Goal: Task Accomplishment & Management: Use online tool/utility

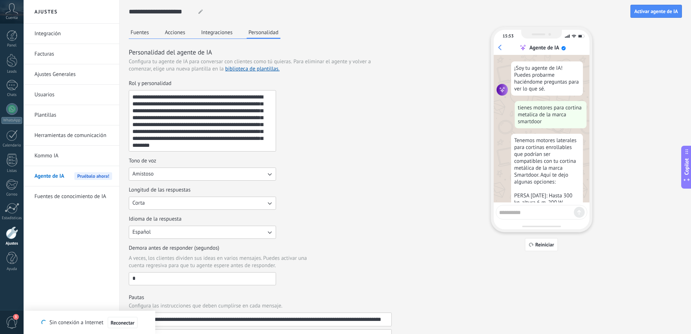
scroll to position [671, 0]
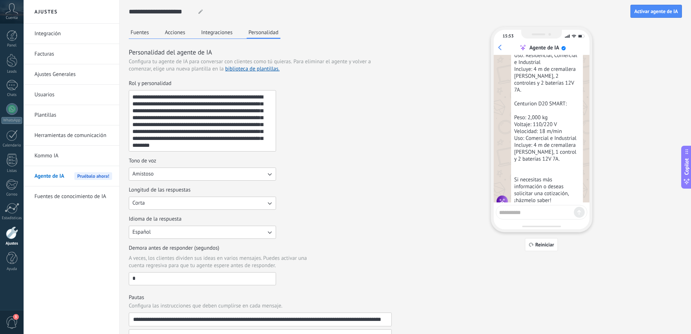
click at [512, 211] on textarea at bounding box center [536, 211] width 75 height 9
type textarea "****"
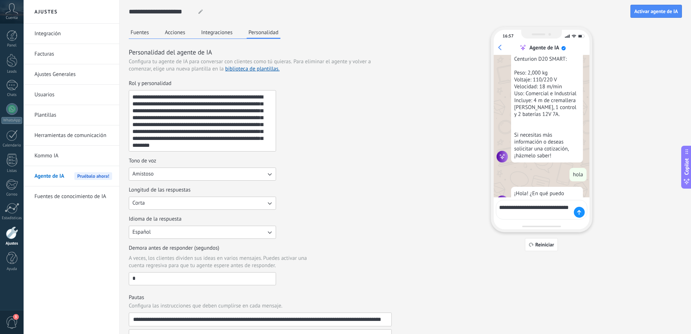
scroll to position [720, 0]
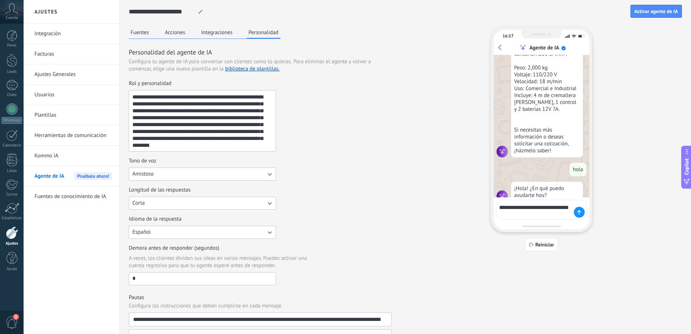
type textarea "**********"
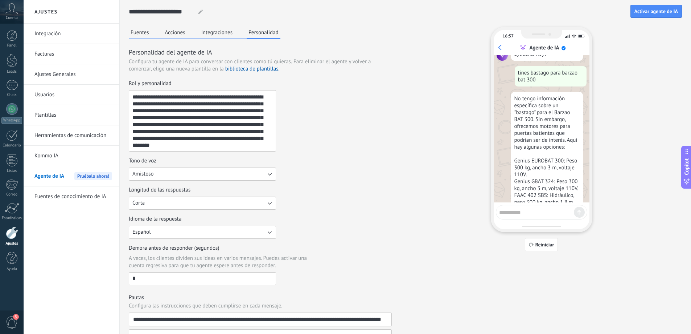
scroll to position [898, 0]
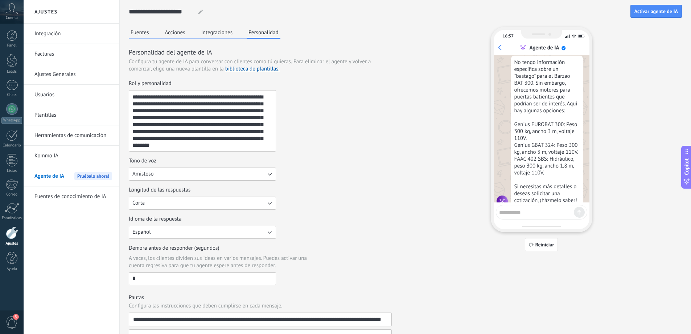
click at [542, 208] on textarea at bounding box center [536, 211] width 75 height 9
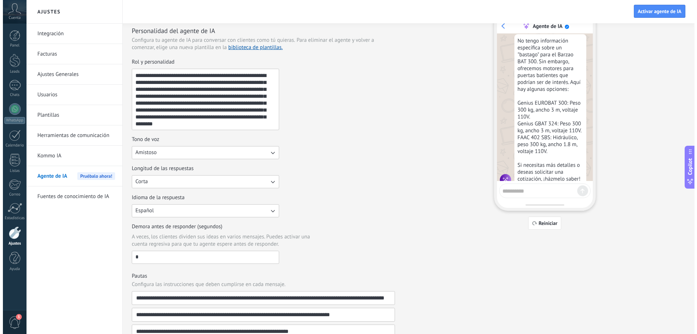
scroll to position [0, 0]
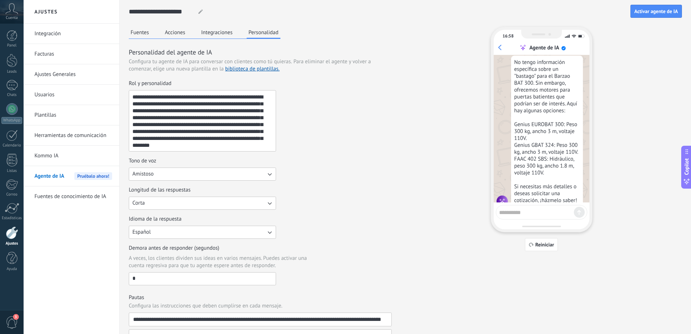
click at [214, 34] on button "Integraciones" at bounding box center [217, 32] width 35 height 11
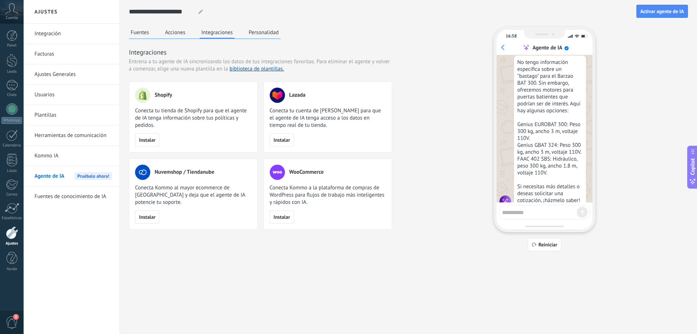
click at [178, 32] on button "Acciones" at bounding box center [175, 32] width 24 height 11
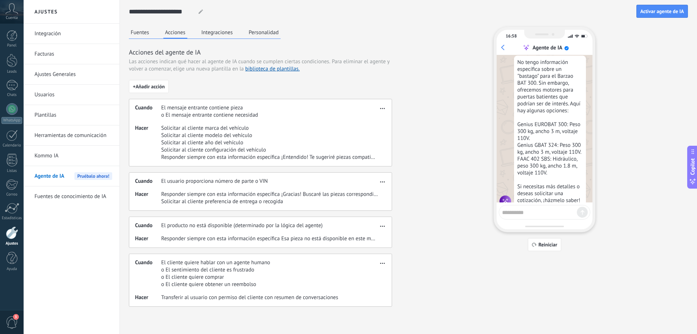
click at [139, 30] on button "Fuentes" at bounding box center [140, 32] width 22 height 11
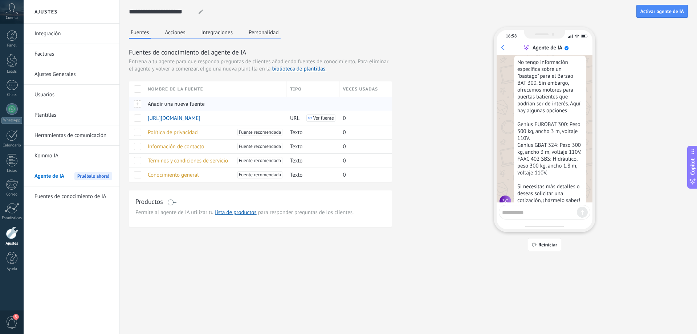
click at [138, 103] on div at bounding box center [136, 104] width 15 height 14
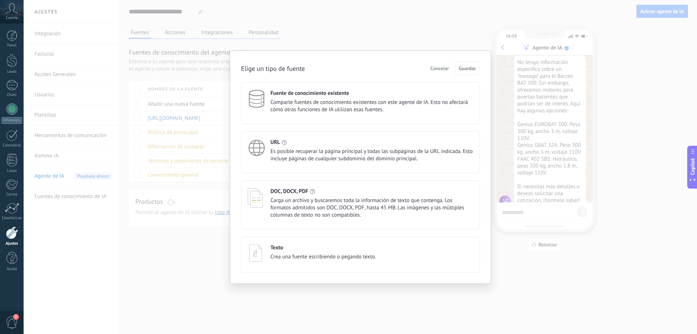
click at [277, 198] on span "Carga un archivo y buscaremos toda la información de texto que contenga. Los fo…" at bounding box center [371, 208] width 203 height 22
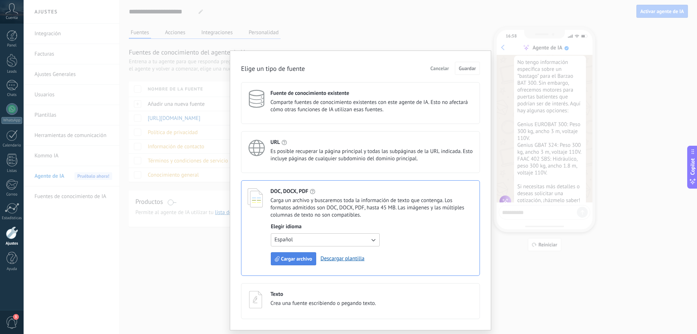
click at [295, 259] on span "Cargar archivo" at bounding box center [296, 258] width 31 height 5
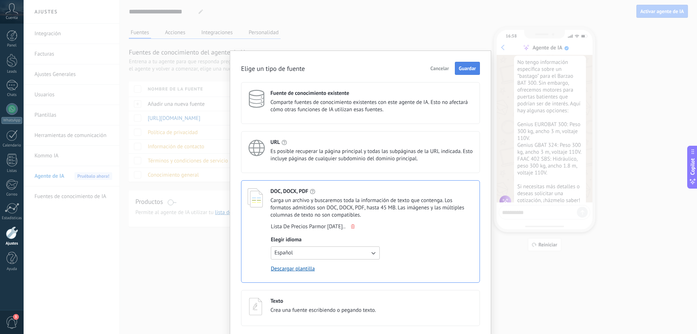
click at [462, 69] on span "Guardar" at bounding box center [467, 68] width 17 height 5
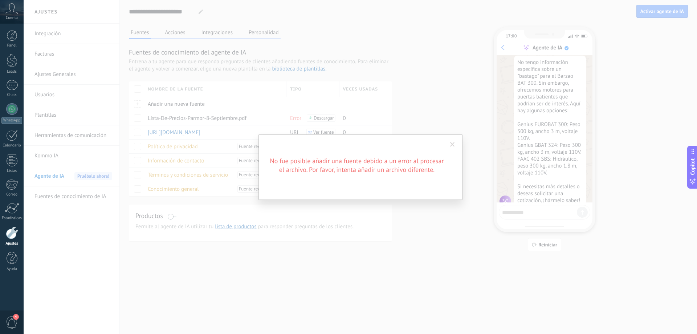
click at [452, 142] on span at bounding box center [452, 144] width 5 height 5
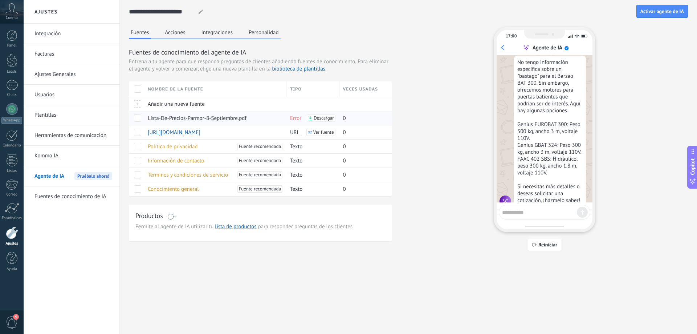
click at [323, 117] on span "Descargar" at bounding box center [324, 117] width 20 height 5
click at [136, 117] on span at bounding box center [137, 117] width 7 height 7
click at [161, 118] on span "Eliminar" at bounding box center [161, 118] width 19 height 14
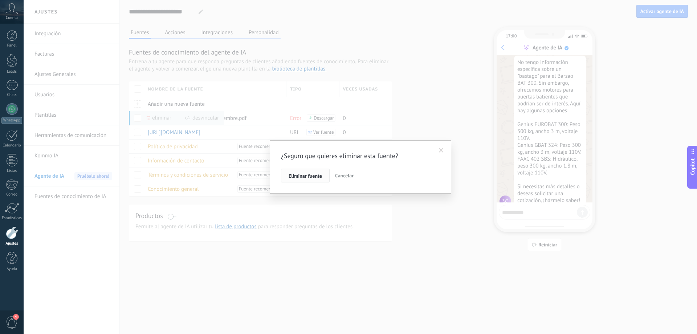
click at [311, 175] on span "Eliminar fuente" at bounding box center [305, 175] width 33 height 5
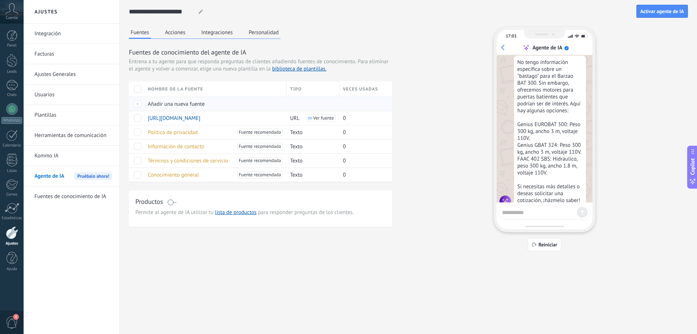
click at [138, 102] on div at bounding box center [136, 104] width 15 height 14
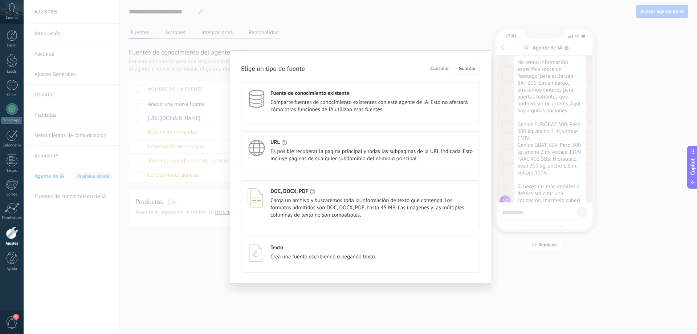
click at [348, 197] on span "Carga un archivo y buscaremos toda la información de texto que contenga. Los fo…" at bounding box center [371, 208] width 203 height 22
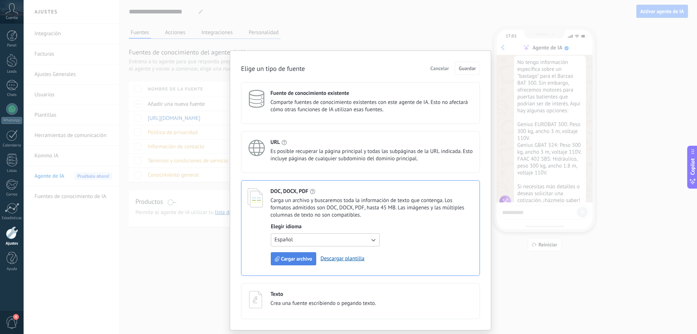
click at [291, 261] on span "Cargar archivo" at bounding box center [296, 258] width 31 height 5
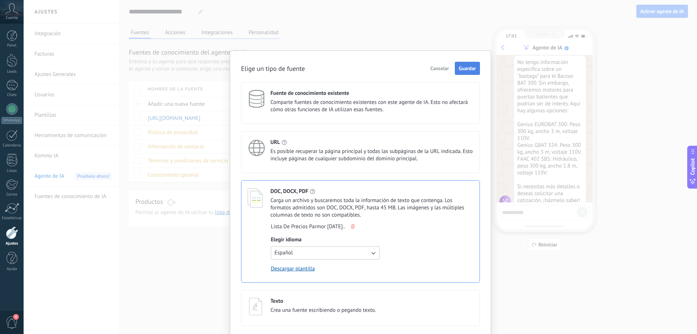
click at [466, 64] on button "Guardar" at bounding box center [467, 68] width 25 height 13
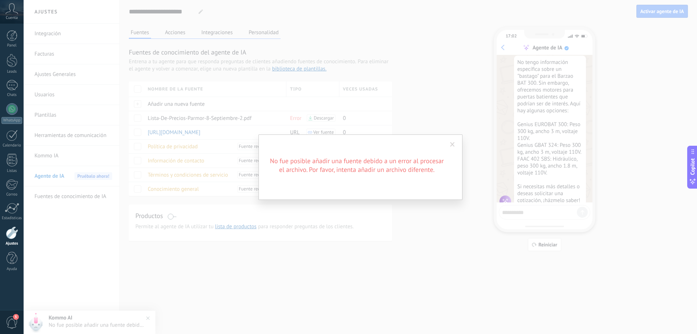
click at [454, 146] on span at bounding box center [452, 144] width 5 height 5
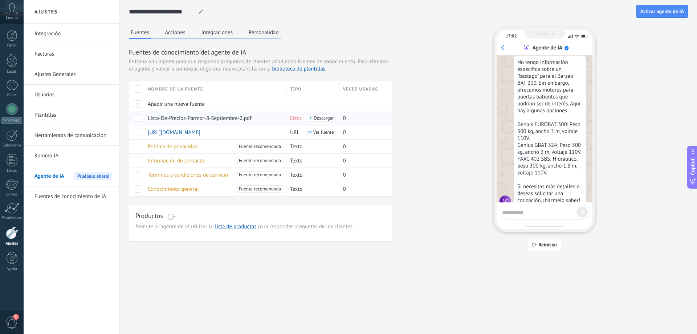
click at [134, 117] on span at bounding box center [137, 117] width 7 height 7
click at [148, 116] on use at bounding box center [149, 118] width 4 height 4
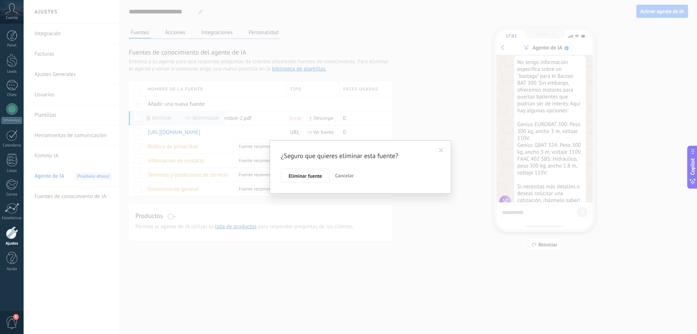
click at [440, 147] on span at bounding box center [441, 150] width 12 height 12
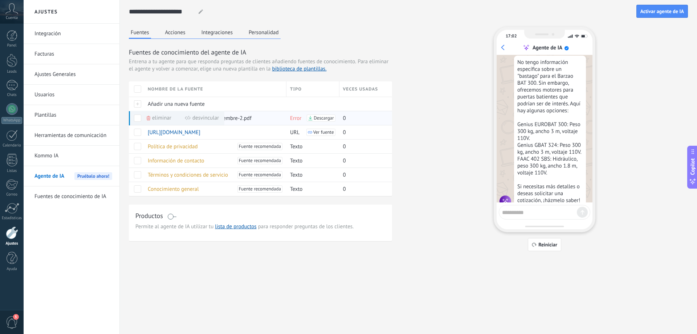
click at [155, 118] on span "Eliminar" at bounding box center [161, 118] width 19 height 14
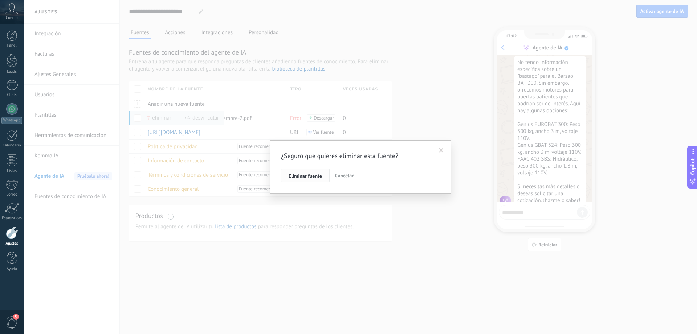
click at [310, 175] on span "Eliminar fuente" at bounding box center [305, 175] width 33 height 5
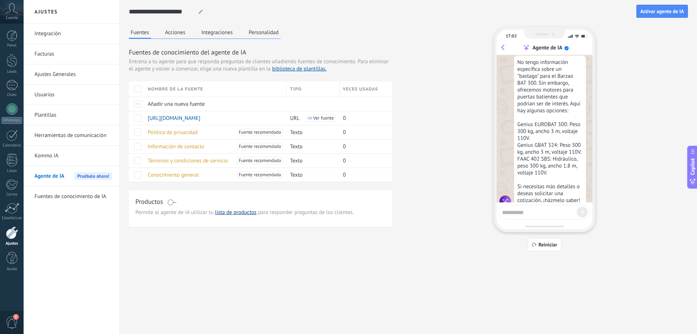
click at [232, 212] on link "lista de productos" at bounding box center [235, 212] width 41 height 7
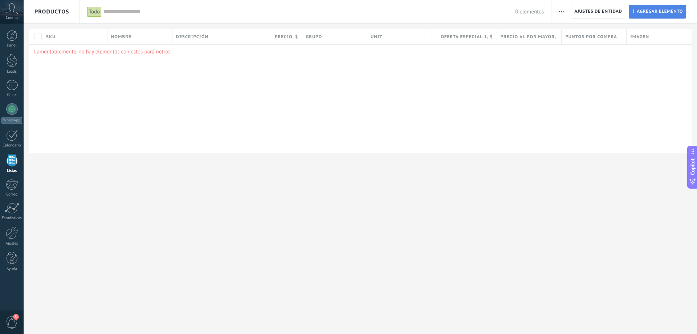
click at [642, 10] on span "Agregar elemento" at bounding box center [660, 11] width 46 height 13
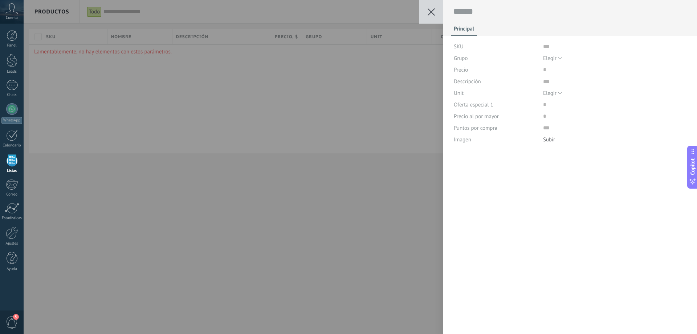
scroll to position [7, 0]
click at [553, 58] on span "Elegir" at bounding box center [549, 58] width 13 height 7
click at [493, 141] on div "Imagen" at bounding box center [496, 140] width 84 height 12
click at [363, 53] on div "Guardar Cancelar Principal SKU Grupo Elegir Todos los productos Elegir Precio D…" at bounding box center [360, 167] width 673 height 334
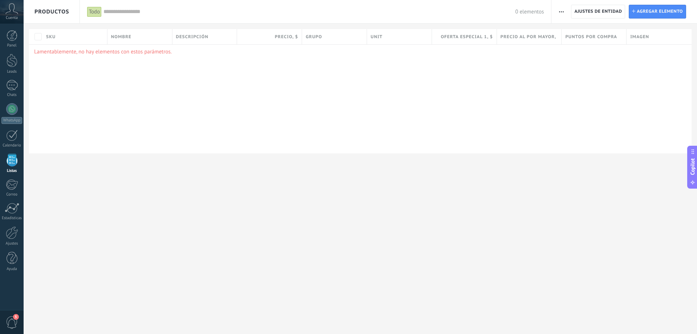
click at [120, 15] on input "text" at bounding box center [309, 12] width 412 height 8
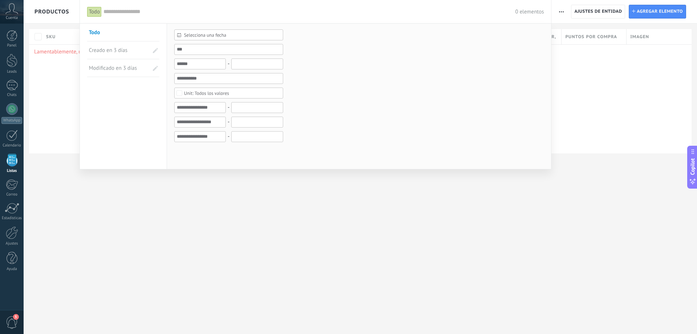
click at [88, 32] on li "Todo" at bounding box center [123, 33] width 72 height 18
click at [588, 97] on div at bounding box center [348, 167] width 697 height 334
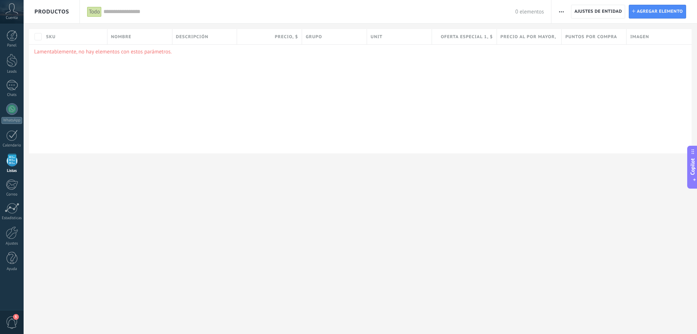
click at [558, 9] on button "button" at bounding box center [561, 12] width 11 height 14
click at [576, 37] on span "Importar" at bounding box center [575, 31] width 20 height 15
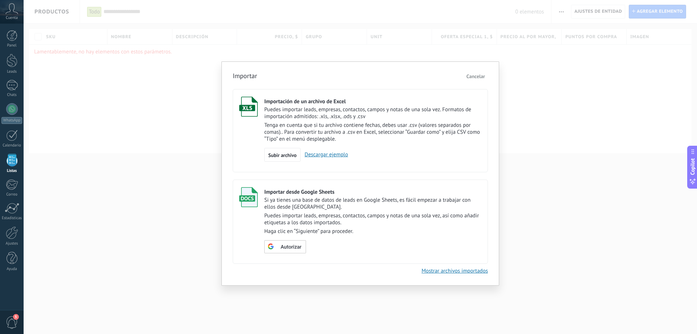
click at [454, 270] on link "Mostrar archivos importados" at bounding box center [454, 270] width 66 height 7
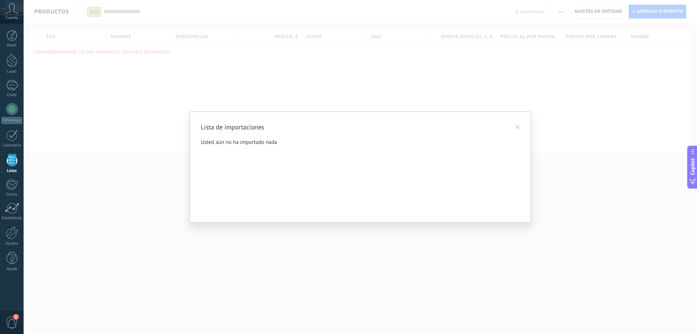
click at [518, 127] on span at bounding box center [517, 126] width 5 height 5
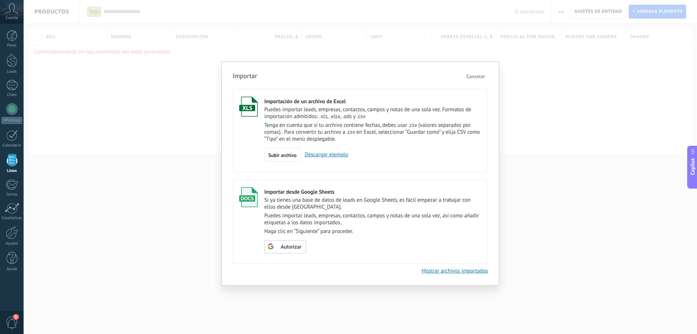
click at [479, 76] on span "Cancelar" at bounding box center [475, 76] width 19 height 7
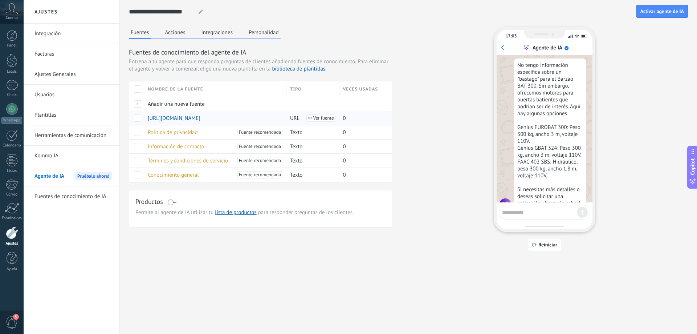
scroll to position [898, 0]
click at [138, 105] on div at bounding box center [136, 104] width 15 height 14
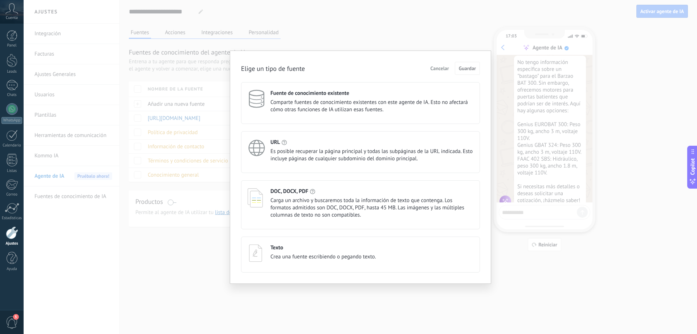
click at [282, 186] on div "DOC, DOCX, PDF Carga un archivo y buscaremos toda la información de texto que c…" at bounding box center [360, 204] width 239 height 49
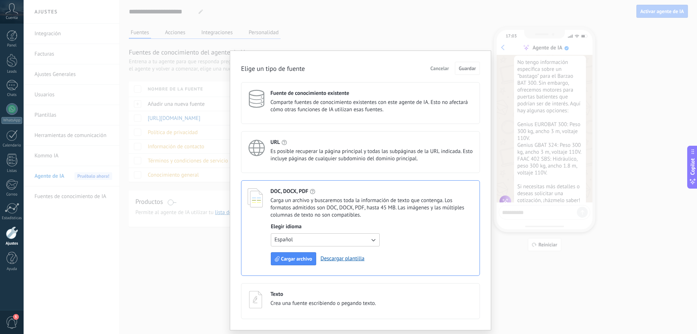
click at [297, 236] on button "Español" at bounding box center [325, 239] width 109 height 13
click at [294, 252] on li "Español" at bounding box center [322, 252] width 113 height 12
click at [295, 258] on span "Cargar archivo" at bounding box center [296, 258] width 31 height 5
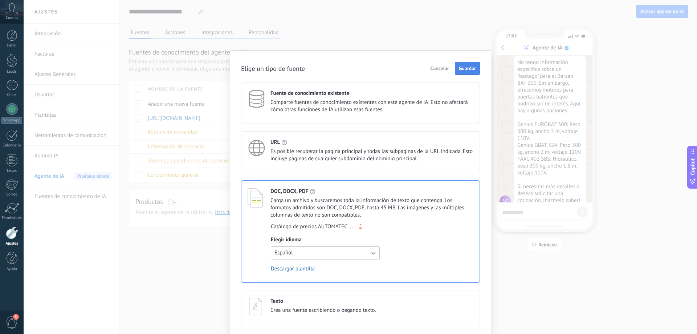
click at [465, 68] on span "Guardar" at bounding box center [467, 68] width 17 height 5
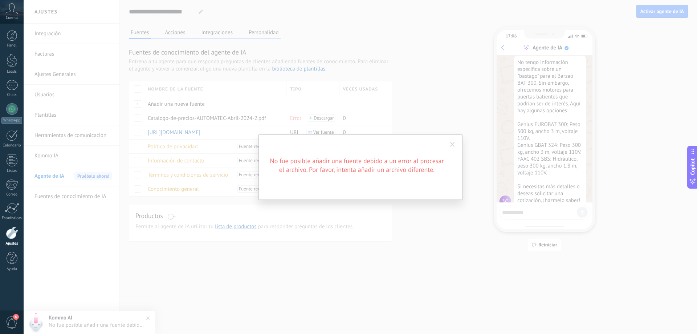
click at [450, 144] on span at bounding box center [452, 144] width 5 height 5
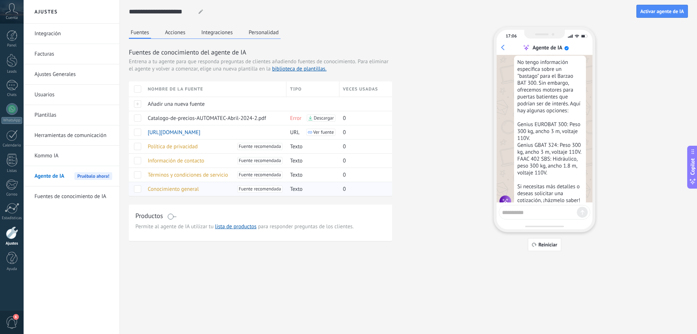
click at [165, 190] on span "Conocimiento general" at bounding box center [173, 188] width 51 height 7
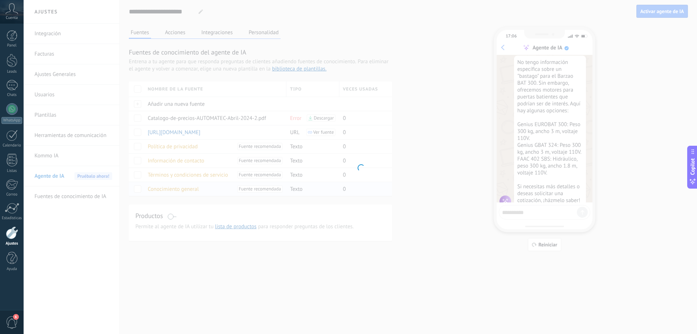
type input "**********"
type textarea "**********"
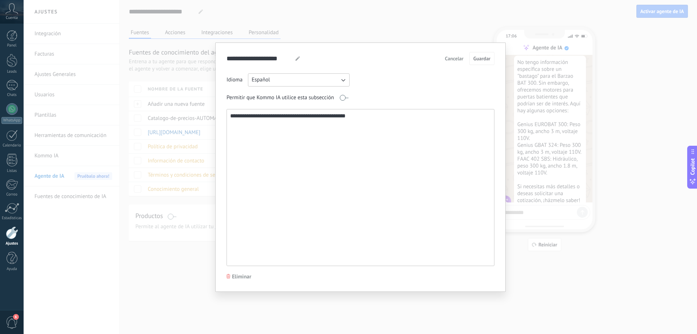
click at [454, 57] on span "Cancelar" at bounding box center [454, 58] width 19 height 5
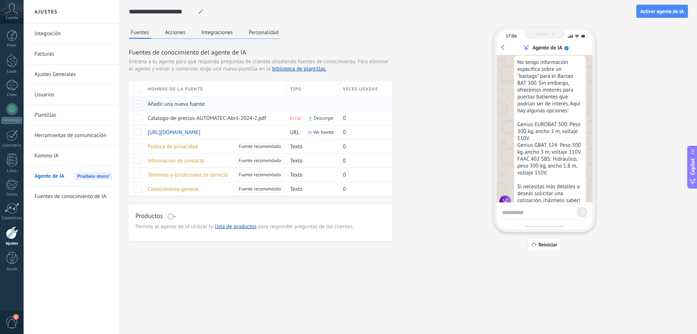
click at [141, 104] on div at bounding box center [136, 104] width 15 height 14
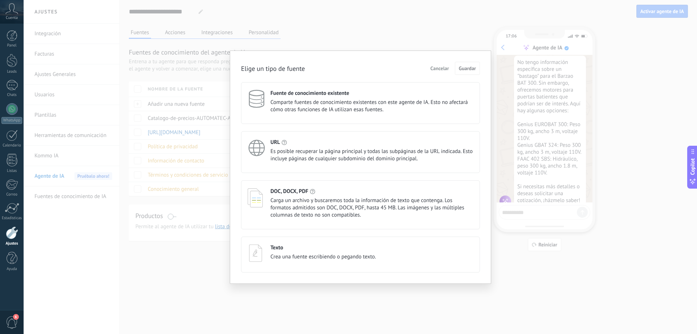
click at [287, 199] on span "Carga un archivo y buscaremos toda la información de texto que contenga. Los fo…" at bounding box center [371, 208] width 203 height 22
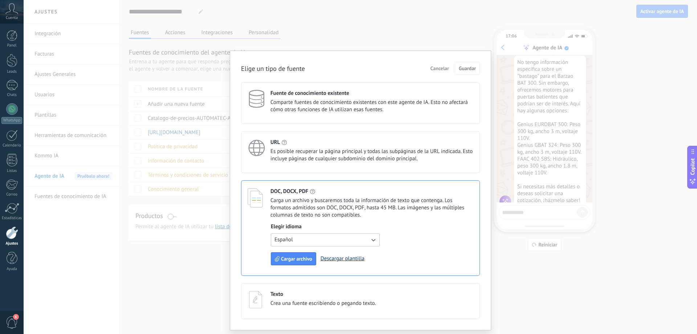
click at [343, 256] on link "Descargar plantilla" at bounding box center [343, 258] width 44 height 7
